Goal: Information Seeking & Learning: Learn about a topic

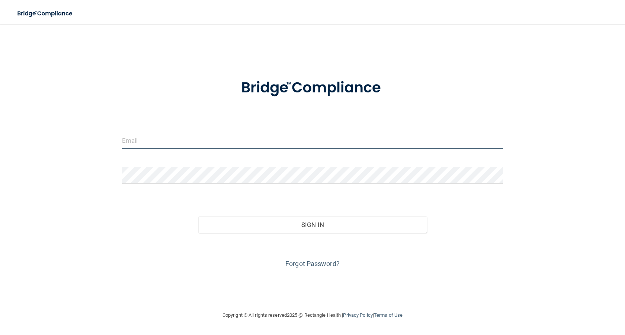
click at [176, 144] on input "email" at bounding box center [312, 140] width 381 height 17
type input "[PERSON_NAME][EMAIL_ADDRESS][DOMAIN_NAME]"
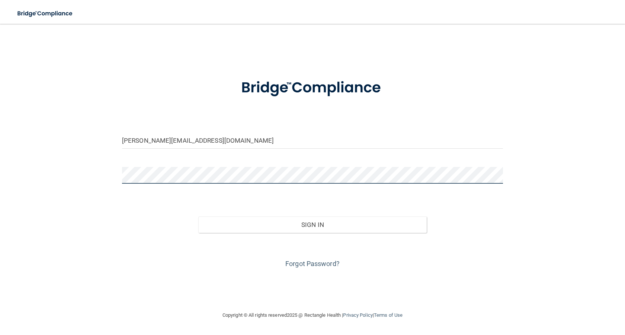
click at [198, 216] on button "Sign In" at bounding box center [312, 224] width 228 height 16
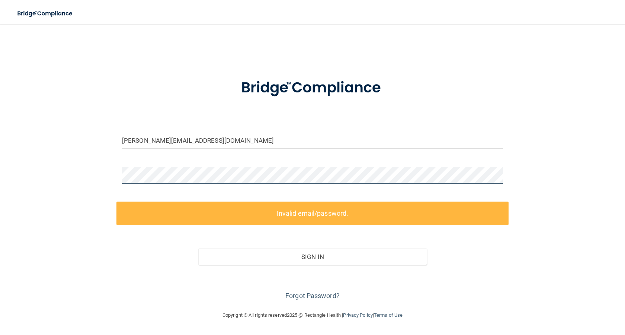
click at [56, 177] on div "[PERSON_NAME][EMAIL_ADDRESS][DOMAIN_NAME] Invalid email/password. You don't hav…" at bounding box center [312, 167] width 595 height 272
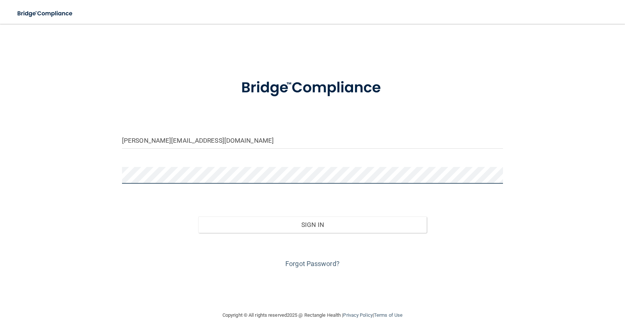
click at [0, 161] on main "[PERSON_NAME][EMAIL_ADDRESS][DOMAIN_NAME] Invalid email/password. You don't hav…" at bounding box center [312, 179] width 625 height 311
click at [198, 216] on button "Sign In" at bounding box center [312, 224] width 228 height 16
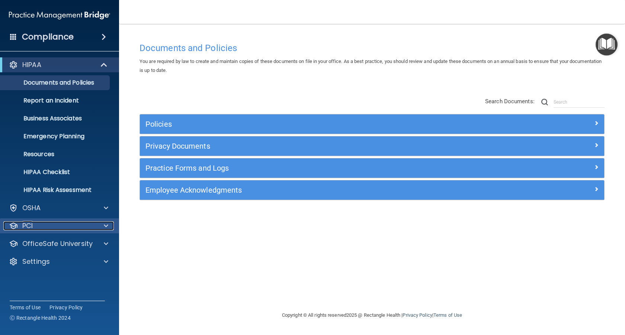
click at [26, 224] on p "PCI" at bounding box center [27, 225] width 10 height 9
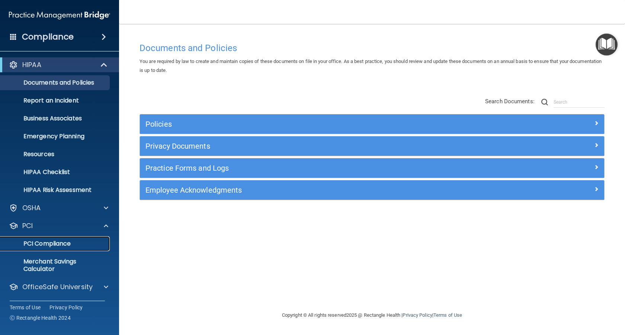
click at [39, 240] on p "PCI Compliance" at bounding box center [56, 243] width 102 height 7
click at [60, 36] on h4 "Compliance" at bounding box center [48, 37] width 52 height 10
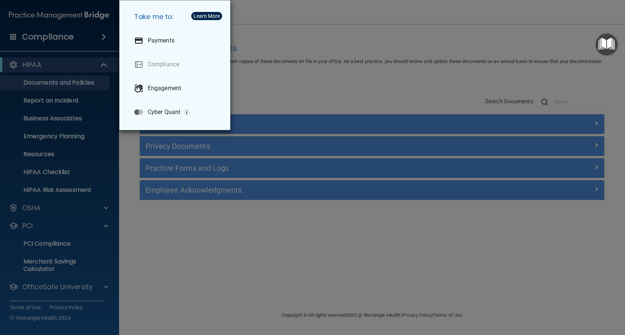
click at [202, 231] on div "Take me to: Payments Compliance Engagement Cyber Quant" at bounding box center [312, 167] width 625 height 335
